Goal: Task Accomplishment & Management: Use online tool/utility

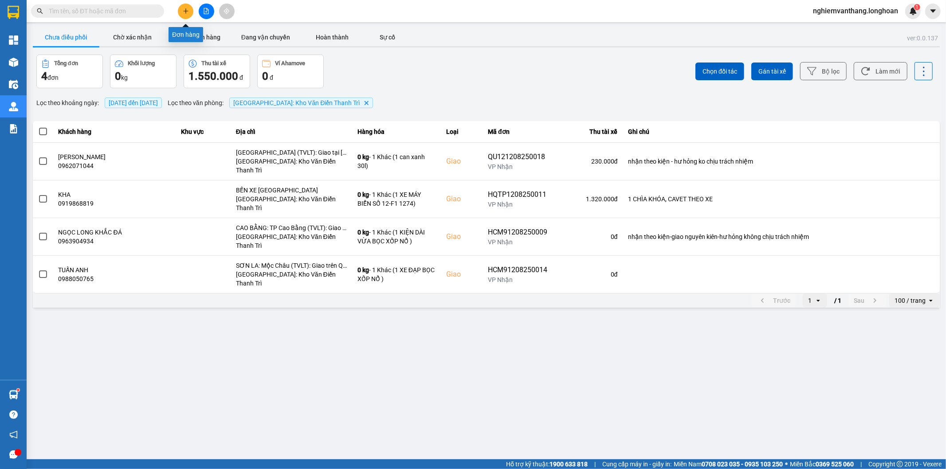
click at [117, 5] on span at bounding box center [97, 10] width 133 height 13
click at [117, 10] on input "text" at bounding box center [101, 11] width 105 height 10
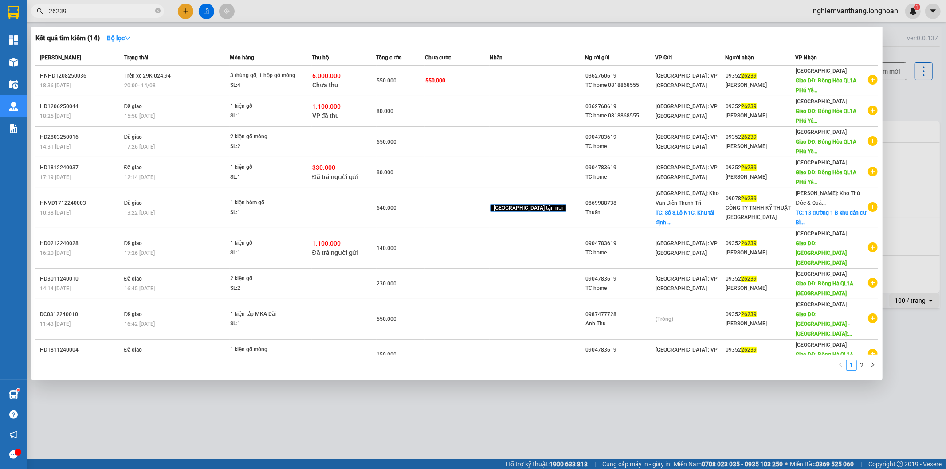
type input "26239"
click at [203, 8] on div at bounding box center [473, 234] width 946 height 469
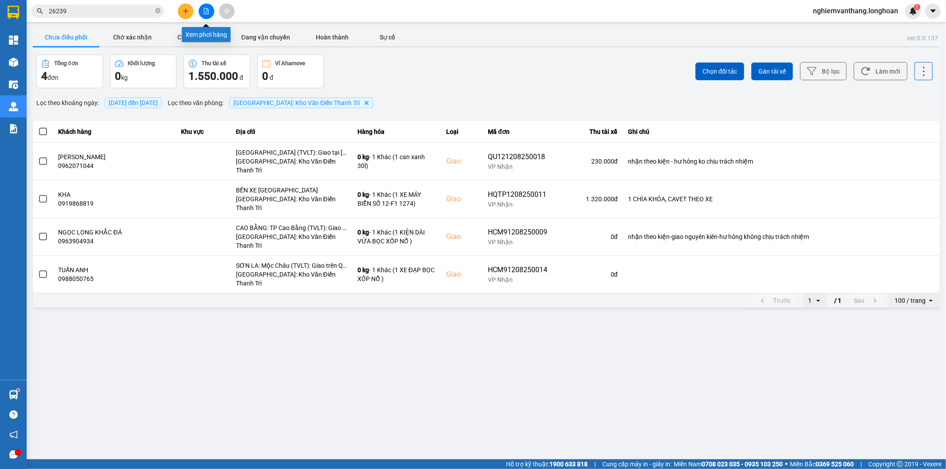
click at [204, 8] on icon "file-add" at bounding box center [206, 11] width 6 height 6
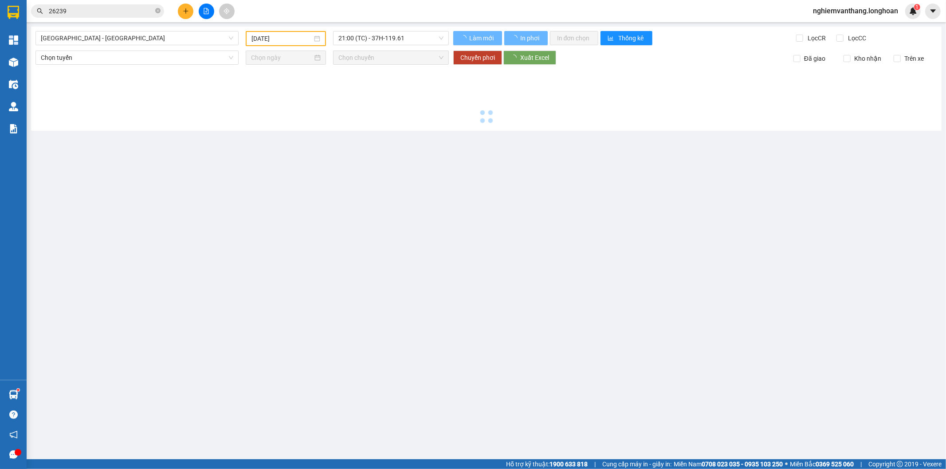
type input "[DATE]"
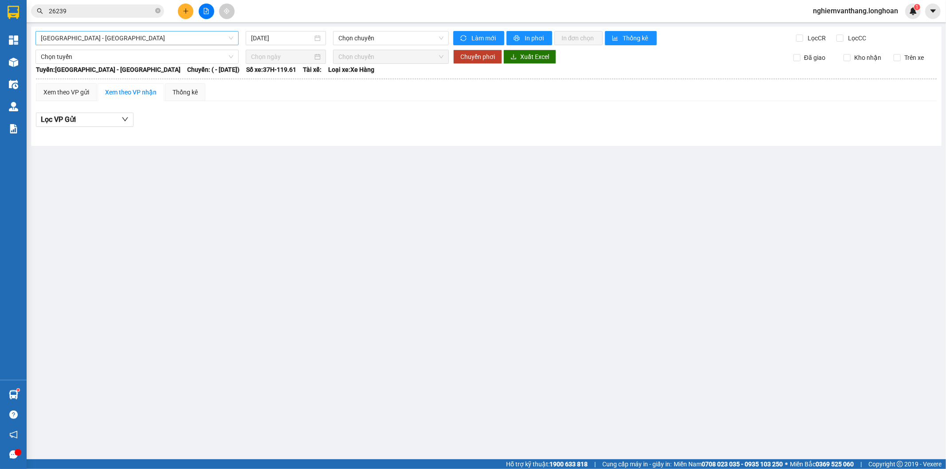
click at [120, 38] on span "[GEOGRAPHIC_DATA] - [GEOGRAPHIC_DATA]" at bounding box center [137, 37] width 192 height 13
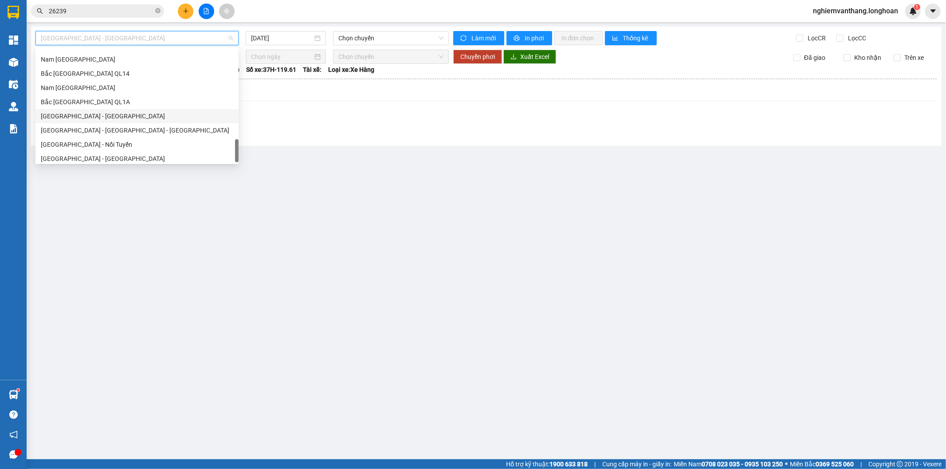
scroll to position [582, 0]
click at [106, 98] on div "Bắc [GEOGRAPHIC_DATA] QL1A" at bounding box center [137, 99] width 192 height 10
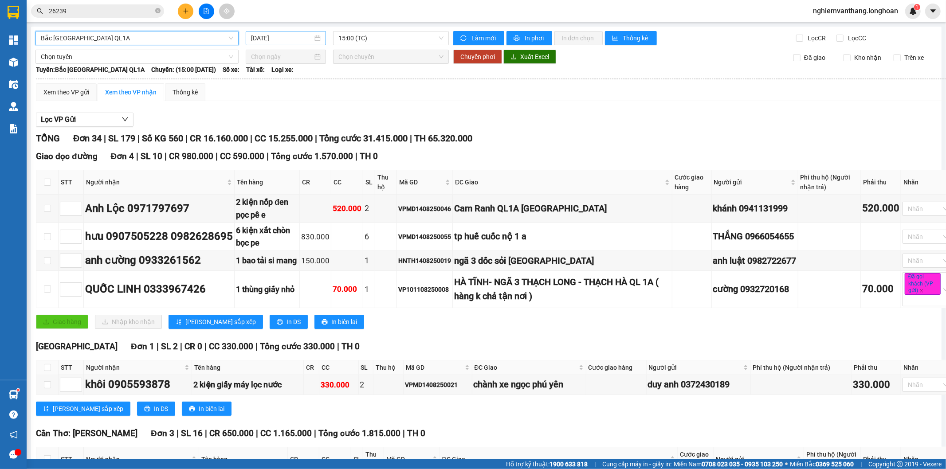
click at [291, 36] on input "[DATE]" at bounding box center [282, 38] width 62 height 10
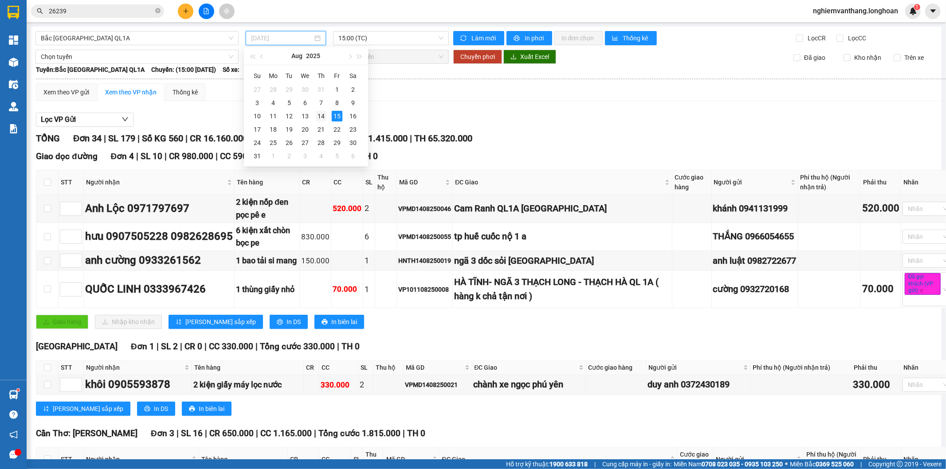
click at [324, 116] on div "14" at bounding box center [321, 116] width 11 height 11
type input "[DATE]"
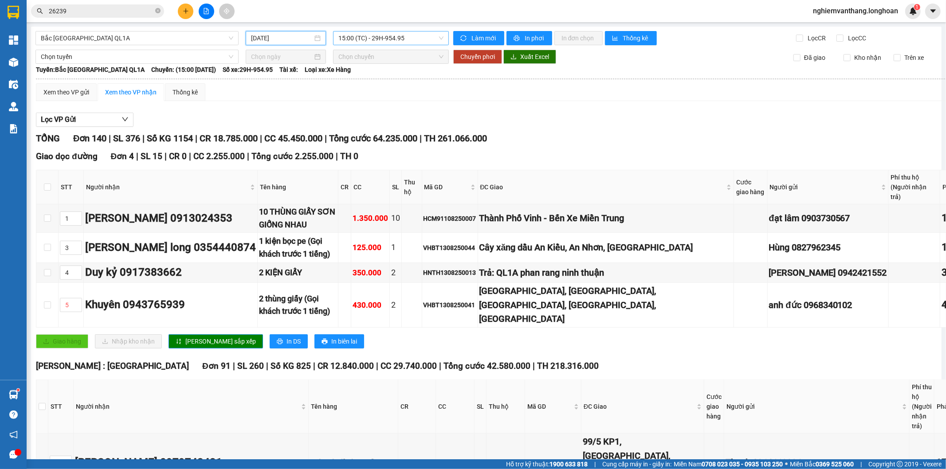
click at [357, 38] on span "15:00 (TC) - 29H-954.95" at bounding box center [390, 37] width 105 height 13
click at [352, 98] on div "23:00 (TC)" at bounding box center [370, 99] width 69 height 10
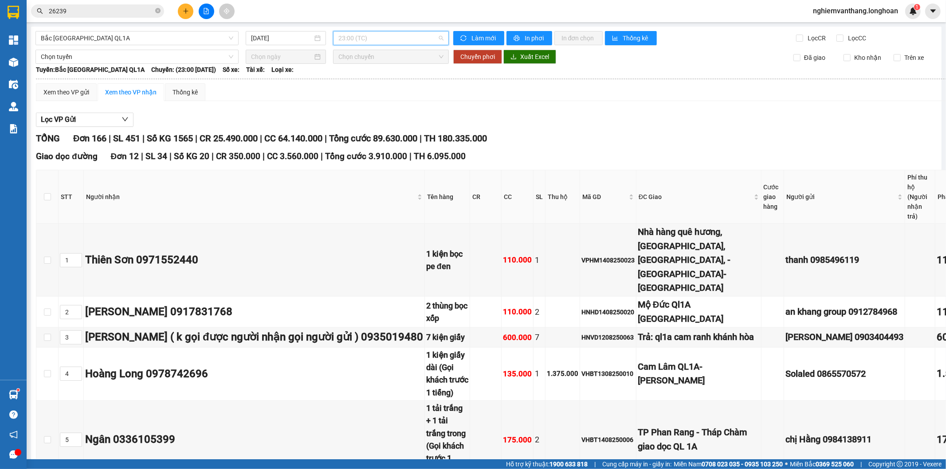
click at [376, 40] on span "23:00 (TC)" at bounding box center [390, 37] width 105 height 13
click at [371, 86] on div "20:00 (TC) - 29K-024.94" at bounding box center [370, 84] width 69 height 10
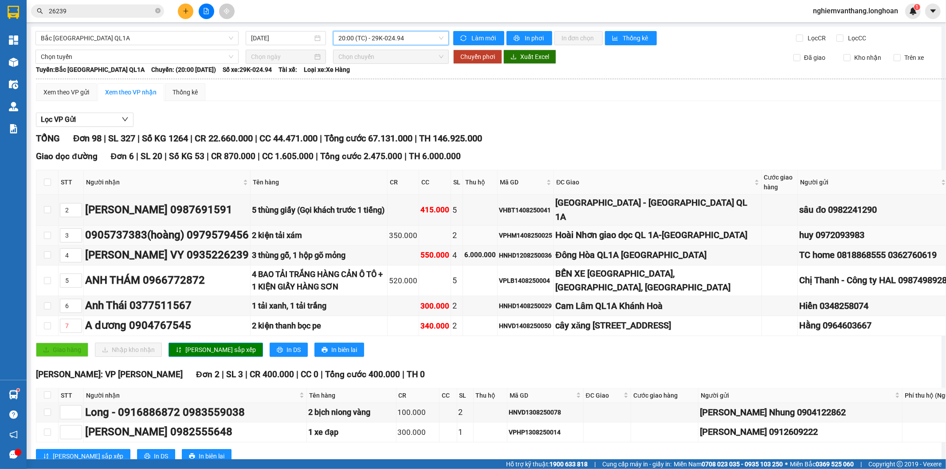
scroll to position [49, 0]
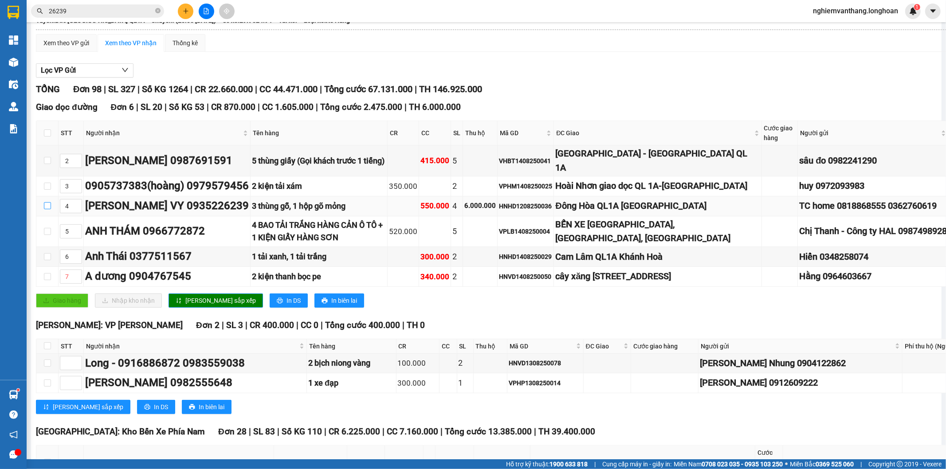
click at [44, 209] on input "checkbox" at bounding box center [47, 205] width 7 height 7
checkbox input "true"
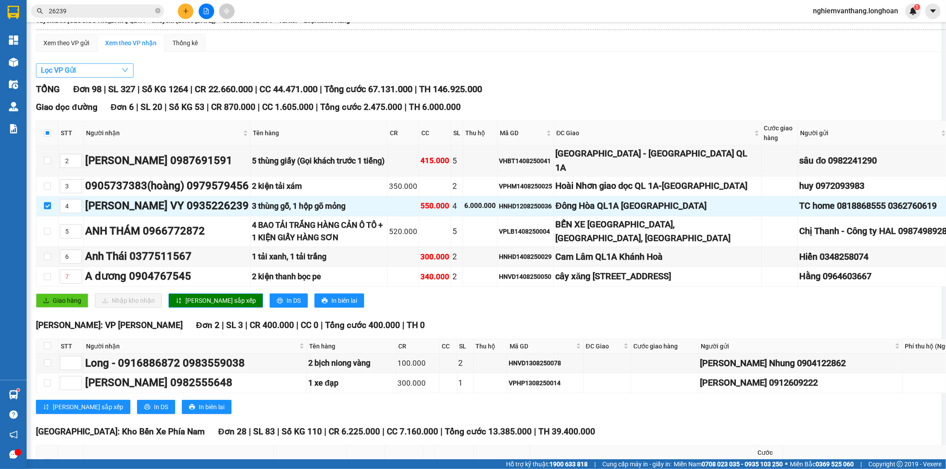
scroll to position [0, 0]
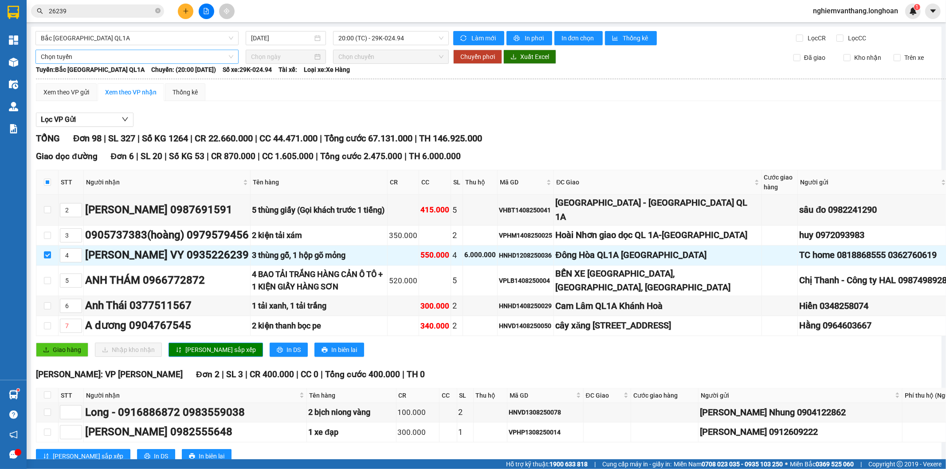
click at [74, 56] on span "Chọn tuyến" at bounding box center [137, 56] width 192 height 13
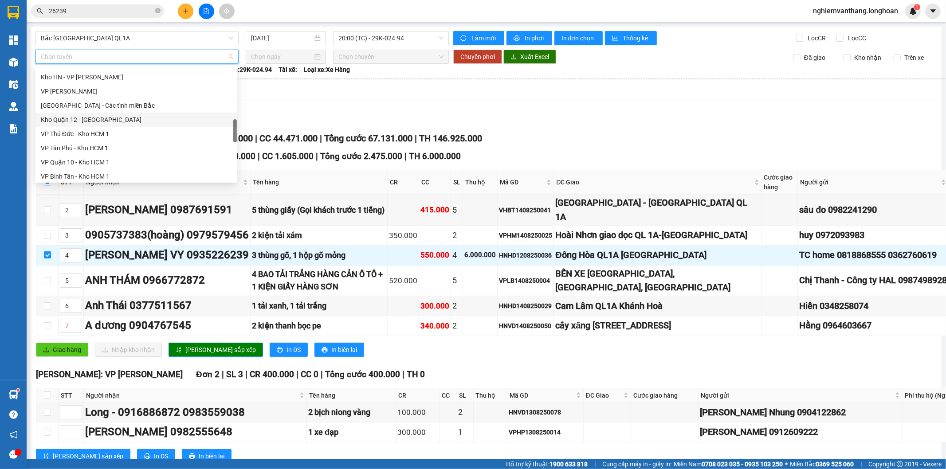
scroll to position [578, 0]
click at [98, 118] on div "Bắc [GEOGRAPHIC_DATA] QL1A" at bounding box center [136, 121] width 191 height 10
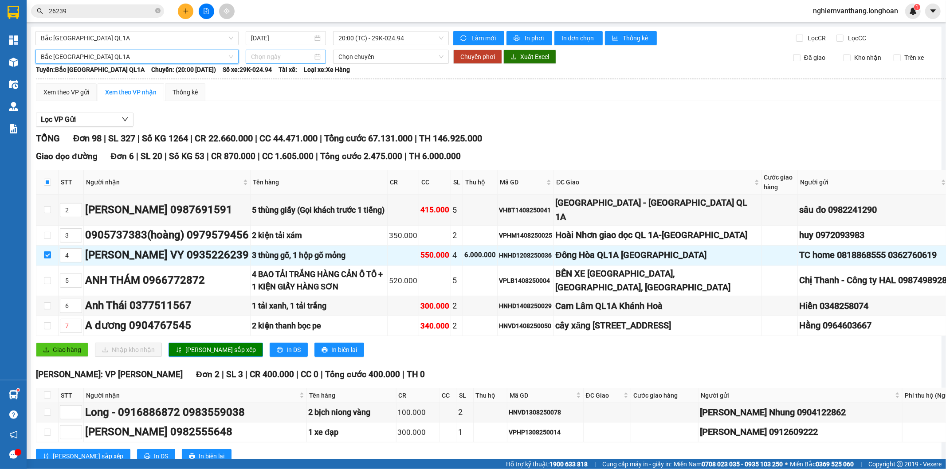
click at [279, 59] on input at bounding box center [282, 57] width 62 height 10
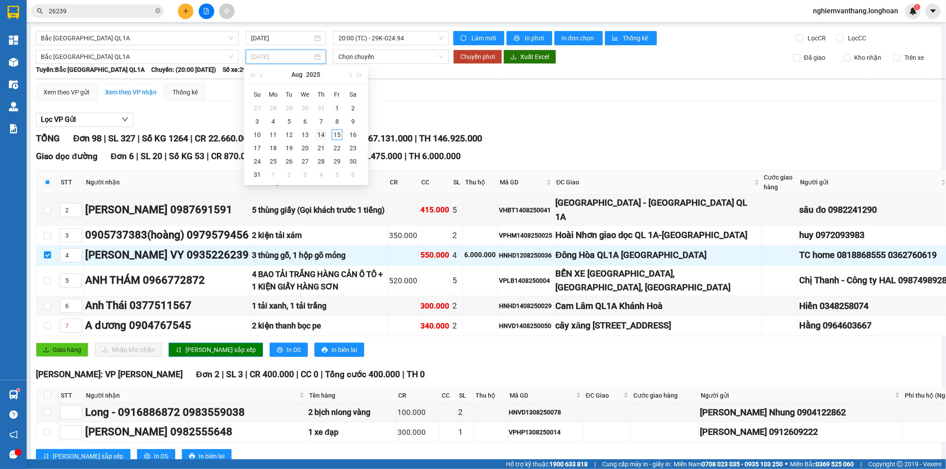
type input "[DATE]"
click at [322, 137] on div "14" at bounding box center [321, 134] width 11 height 11
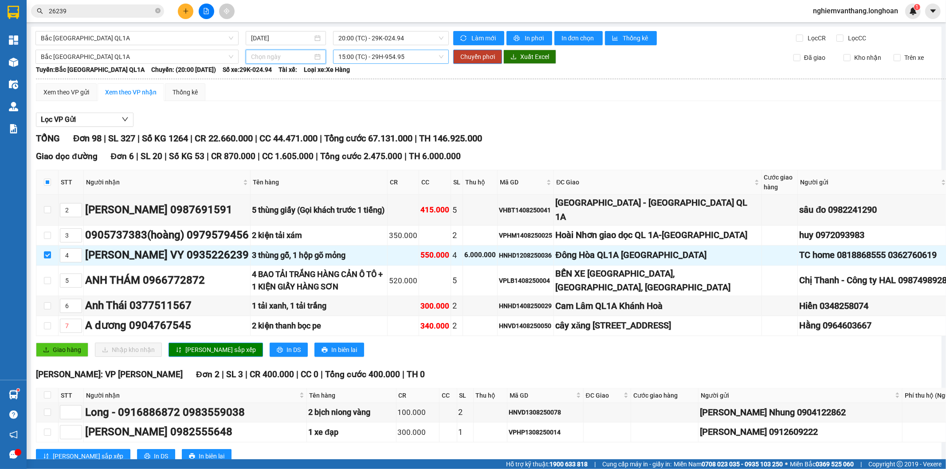
type input "[DATE]"
click at [368, 59] on span "15:00 (TC) - 29H-954.95" at bounding box center [390, 56] width 105 height 13
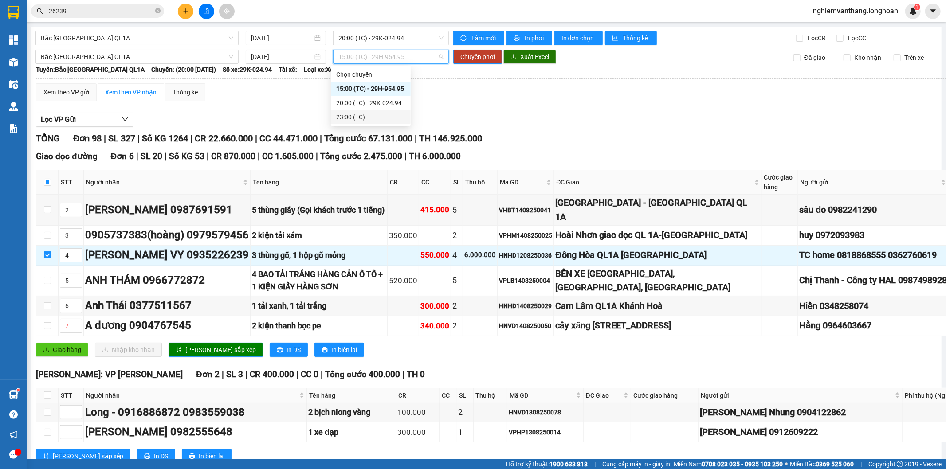
click at [353, 117] on div "23:00 (TC)" at bounding box center [370, 117] width 69 height 10
click at [473, 61] on span "Chuyển phơi" at bounding box center [477, 57] width 35 height 10
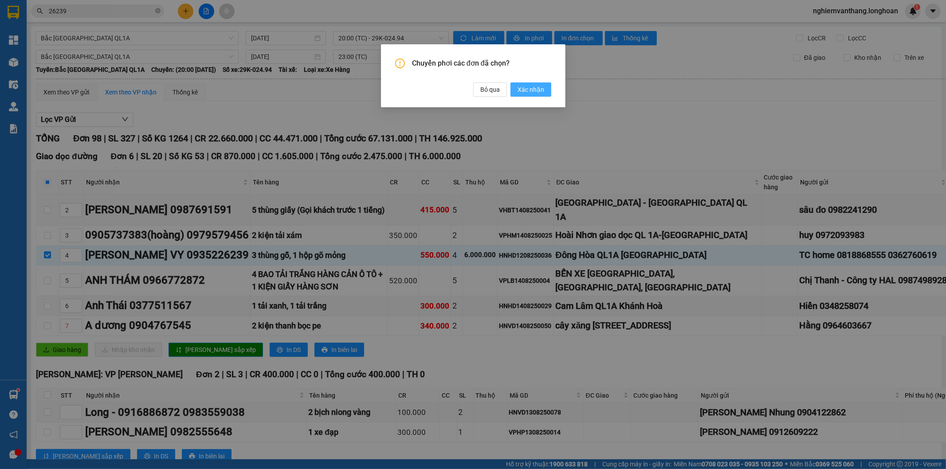
click at [534, 89] on span "Xác nhận" at bounding box center [530, 90] width 27 height 10
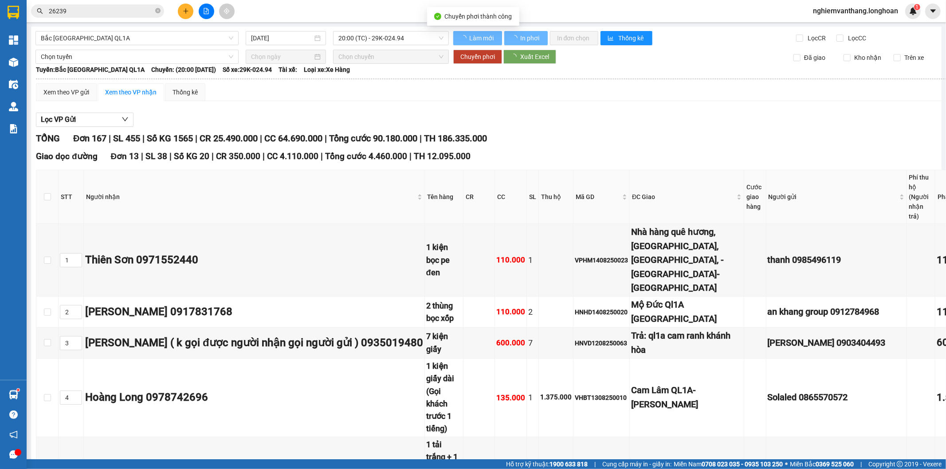
checkbox input "false"
